Goal: Download file/media

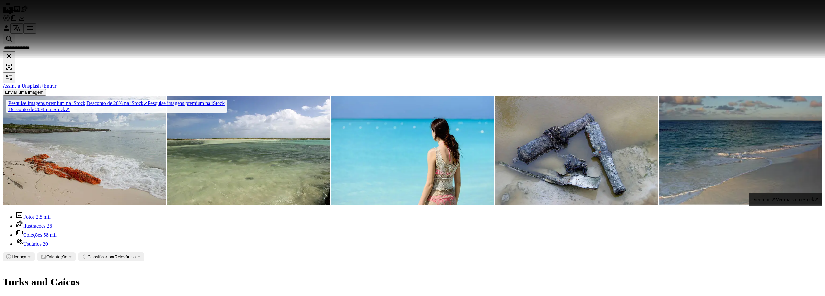
scroll to position [2710, 0]
